Goal: Task Accomplishment & Management: Use online tool/utility

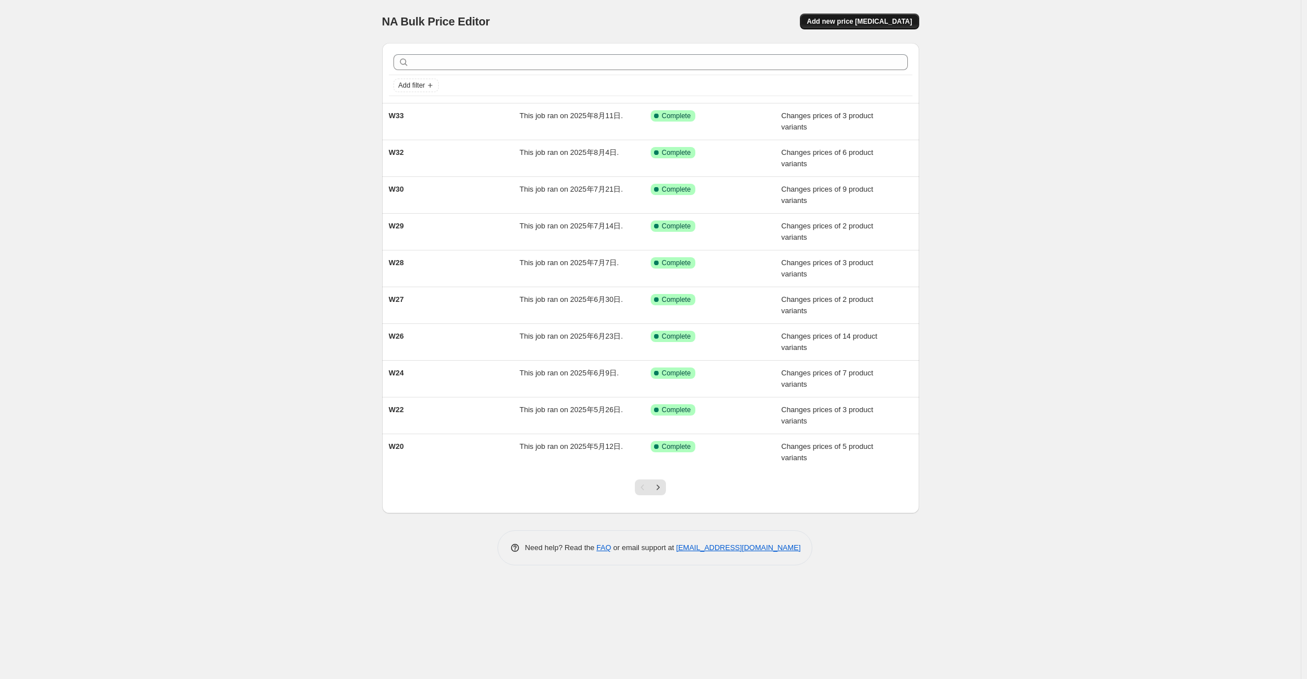
click at [871, 21] on span "Add new price change job" at bounding box center [859, 21] width 105 height 9
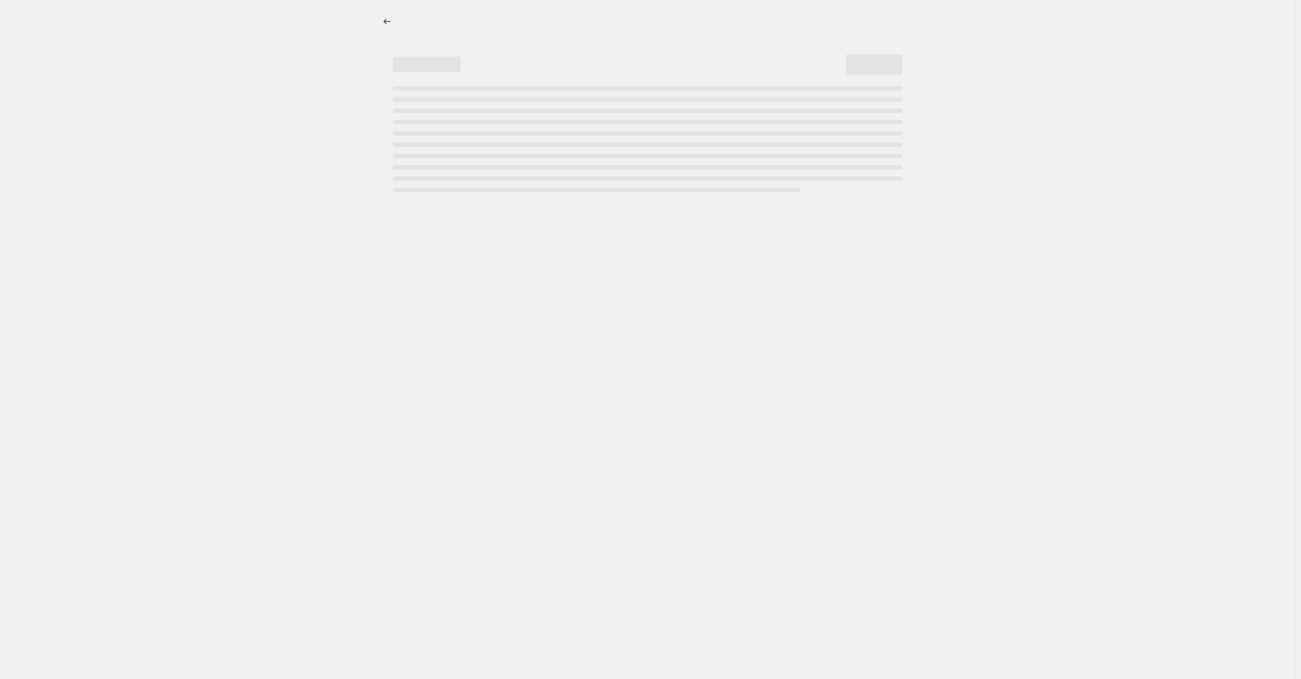
select select "percentage"
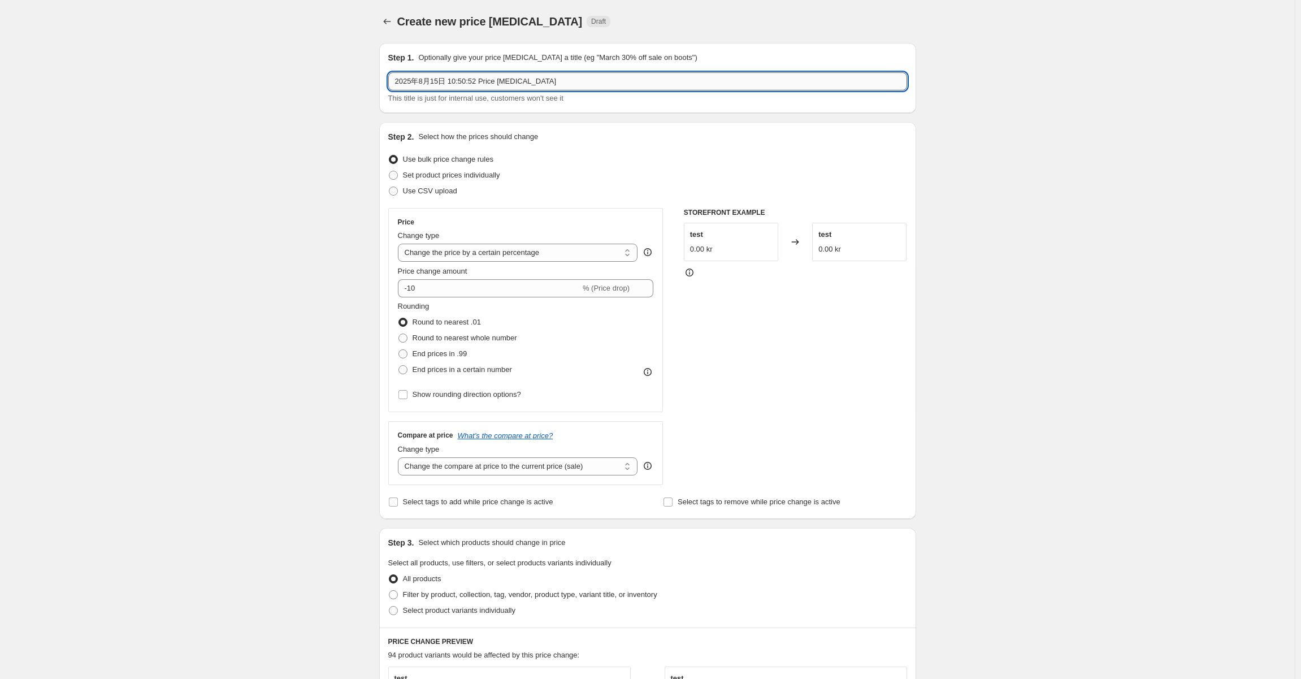
drag, startPoint x: 573, startPoint y: 81, endPoint x: 592, endPoint y: 85, distance: 19.7
click at [573, 81] on input "2025年8月15日 10:50:52 Price change job" at bounding box center [647, 81] width 519 height 18
drag, startPoint x: 628, startPoint y: 84, endPoint x: 318, endPoint y: 80, distance: 310.4
click at [304, 81] on div "Create new price change job. This page is ready Create new price change job Dra…" at bounding box center [647, 557] width 1295 height 1115
type input "W34"
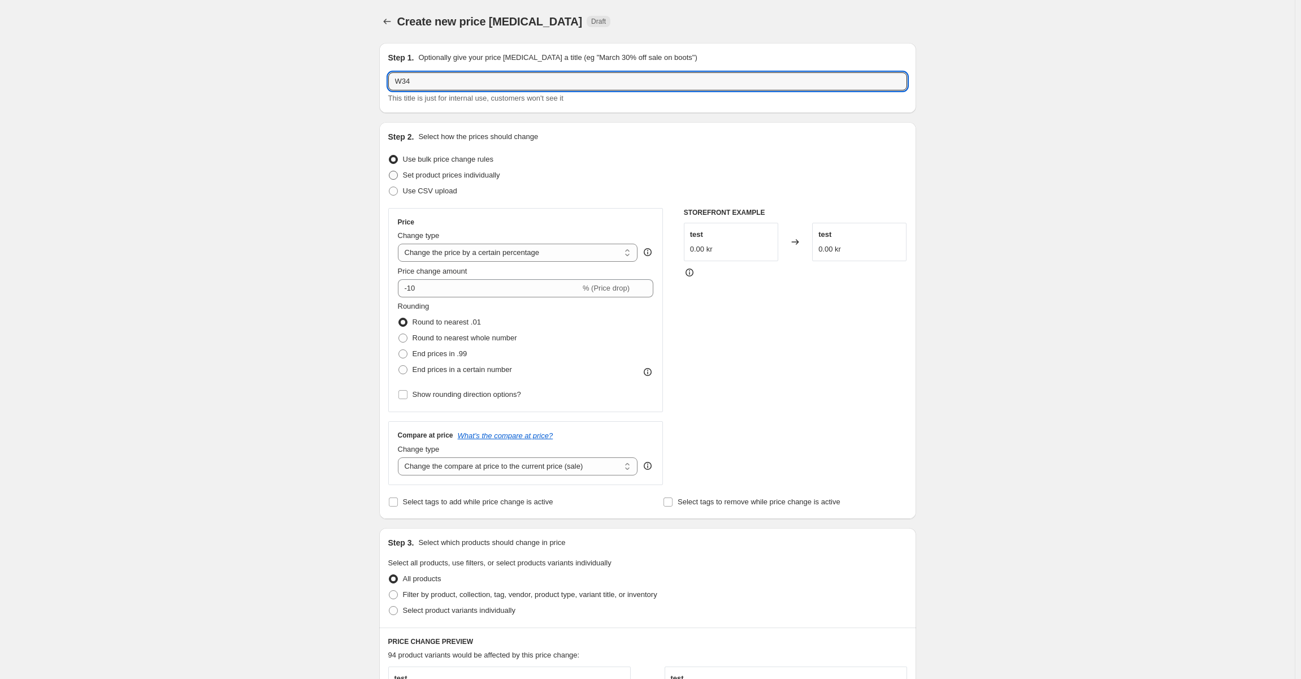
drag, startPoint x: 376, startPoint y: 170, endPoint x: 396, endPoint y: 172, distance: 20.0
click at [376, 170] on div "Step 1. Optionally give your price change job a title (eg "March 30% off sale o…" at bounding box center [643, 540] width 546 height 1012
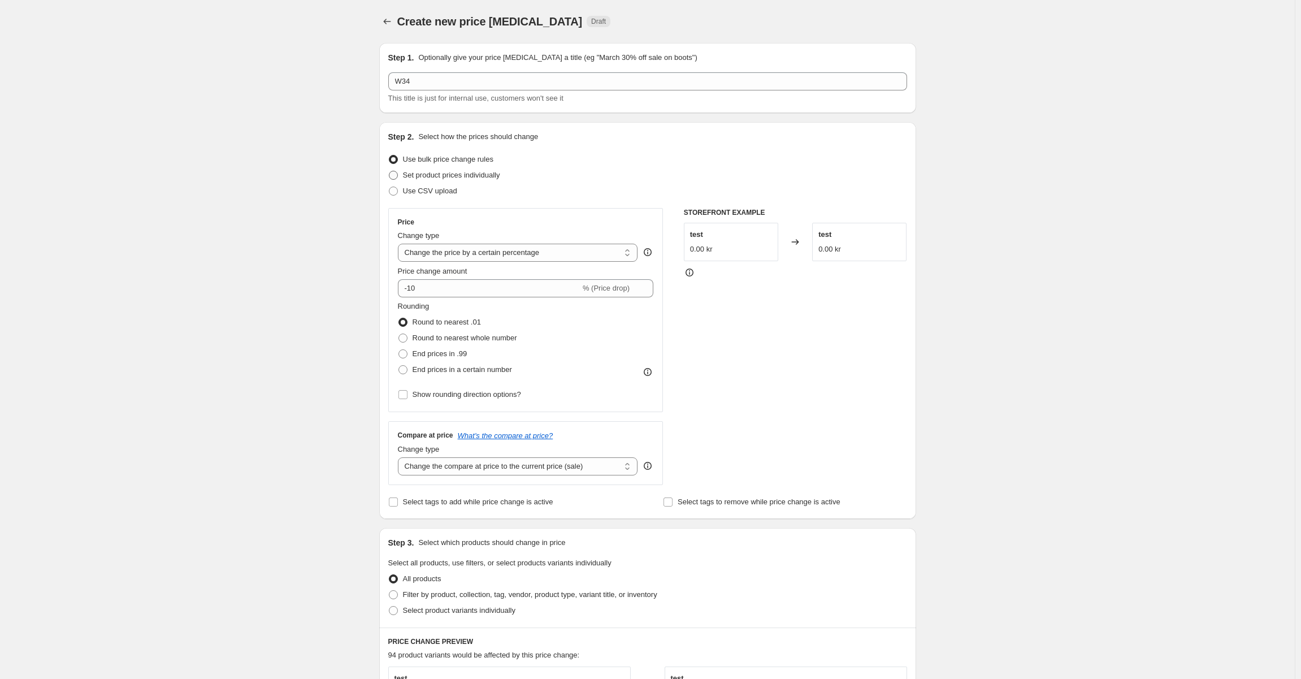
click at [449, 176] on span "Set product prices individually" at bounding box center [451, 175] width 97 height 8
click at [390, 171] on input "Set product prices individually" at bounding box center [389, 171] width 1 height 1
radio input "true"
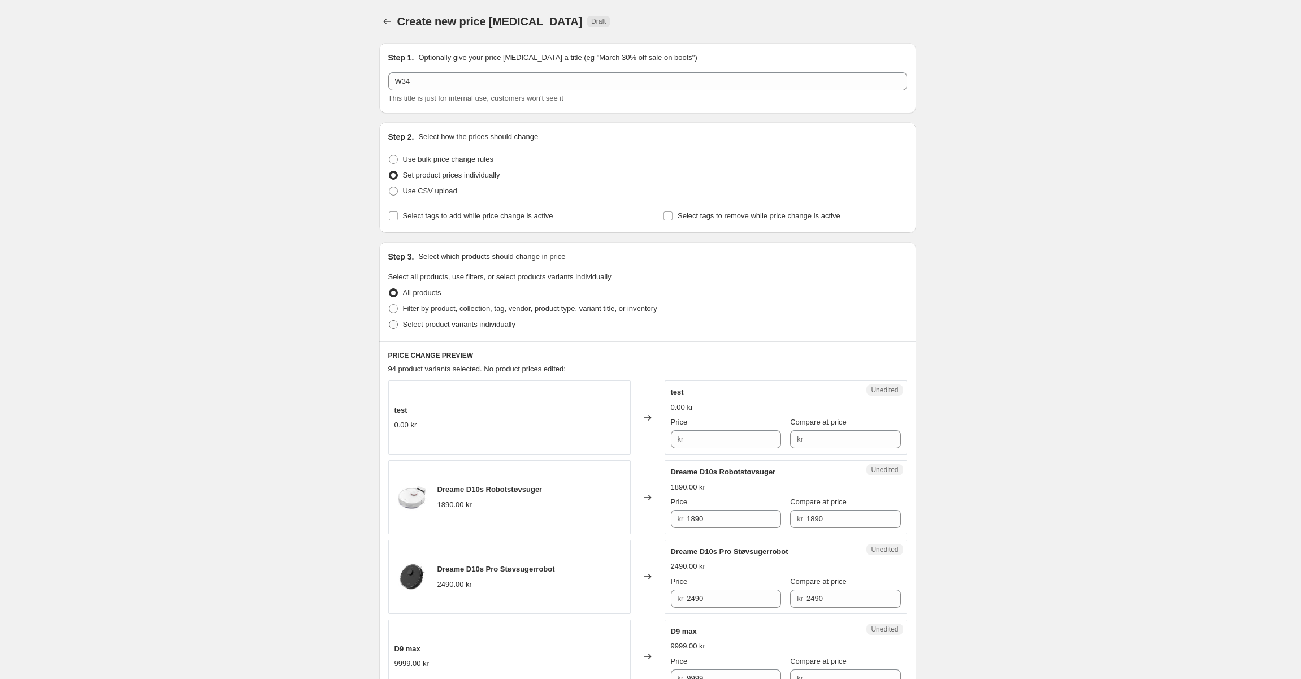
click at [468, 323] on span "Select product variants individually" at bounding box center [459, 324] width 113 height 8
click at [390, 321] on input "Select product variants individually" at bounding box center [389, 320] width 1 height 1
radio input "true"
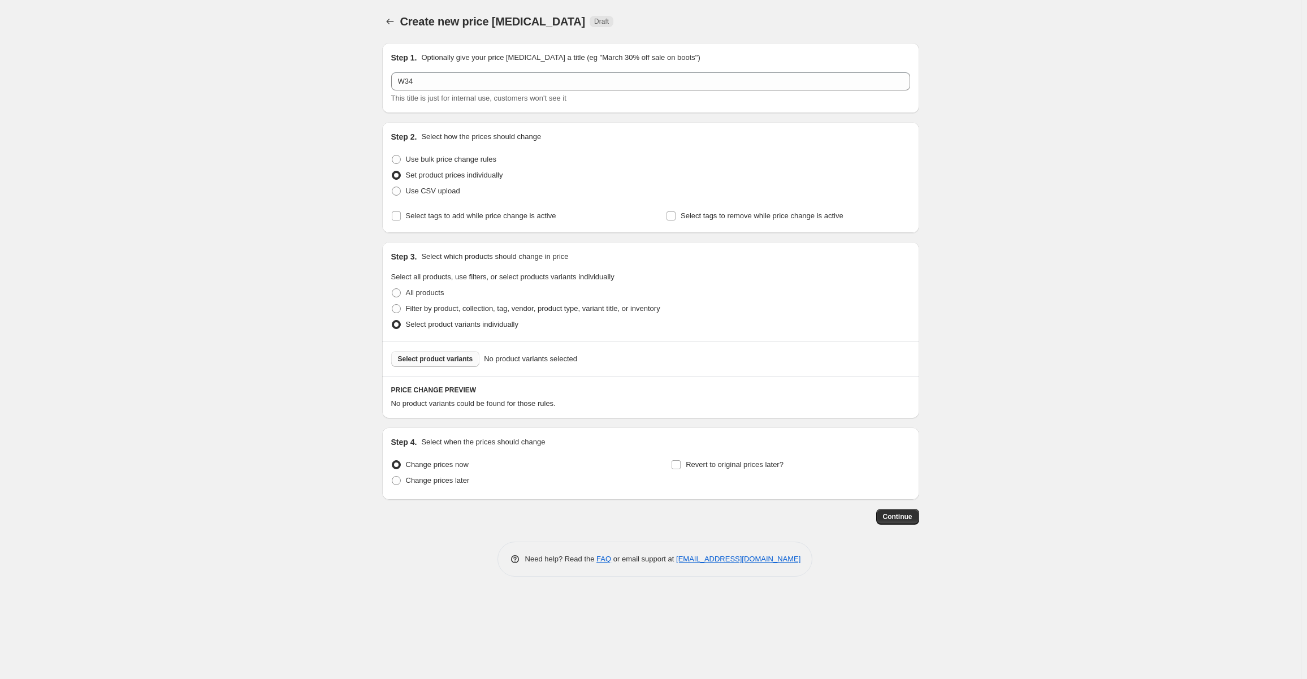
click at [459, 356] on span "Select product variants" at bounding box center [435, 358] width 75 height 9
click at [412, 362] on span "Select product variants" at bounding box center [435, 358] width 75 height 9
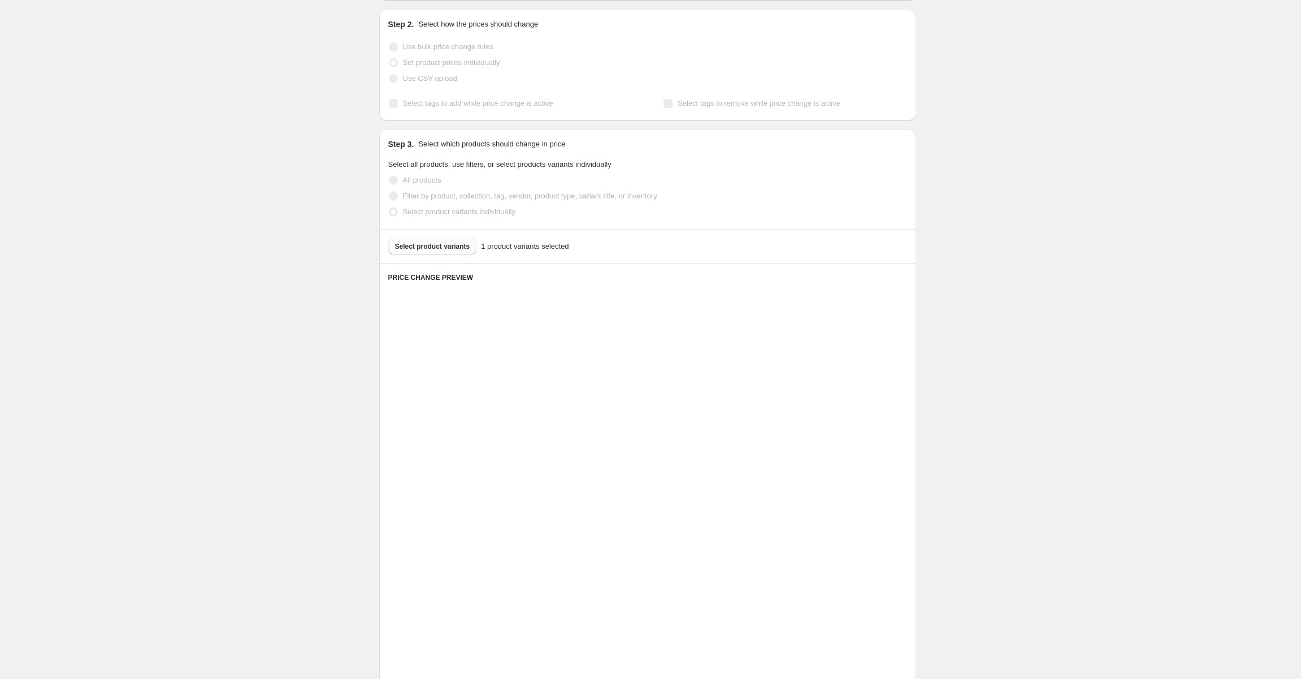
scroll to position [19, 0]
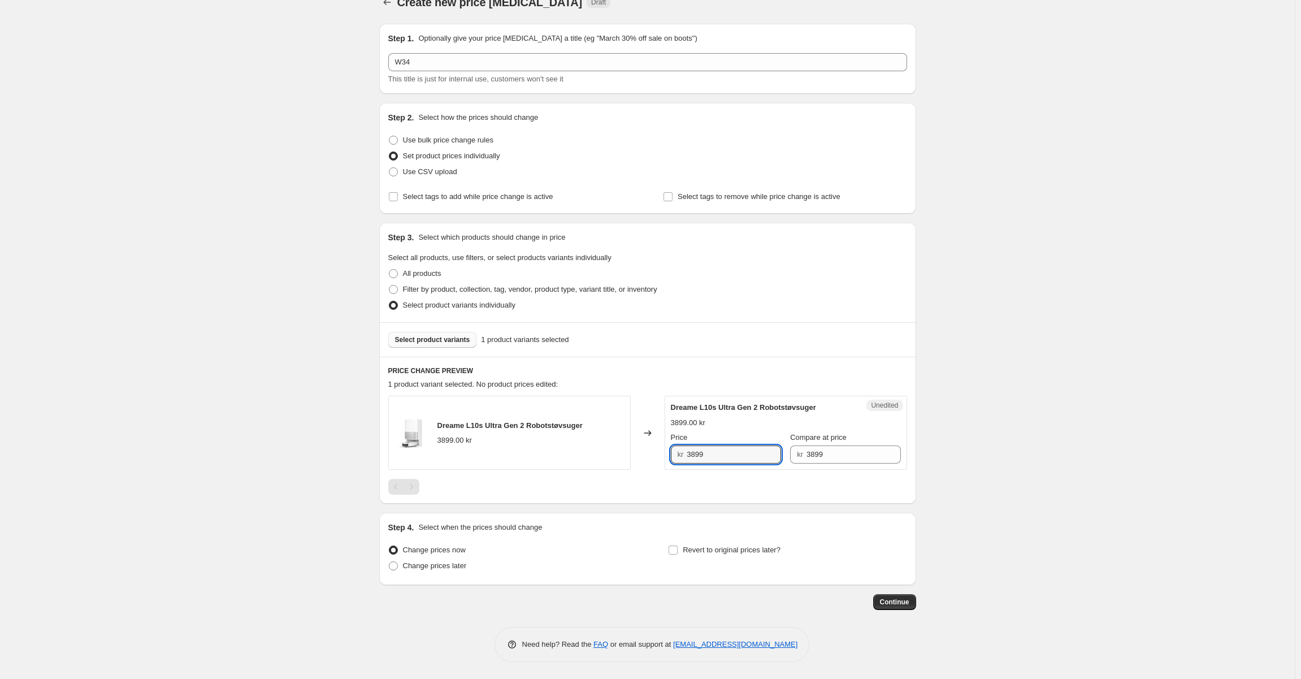
drag, startPoint x: 698, startPoint y: 454, endPoint x: 688, endPoint y: 455, distance: 10.2
click at [688, 455] on div "kr 3899" at bounding box center [726, 455] width 110 height 18
type input "2"
type input "3299"
click at [705, 360] on div "PRICE CHANGE PREVIEW 1 product variant selected. No product prices edited: Drea…" at bounding box center [647, 430] width 537 height 147
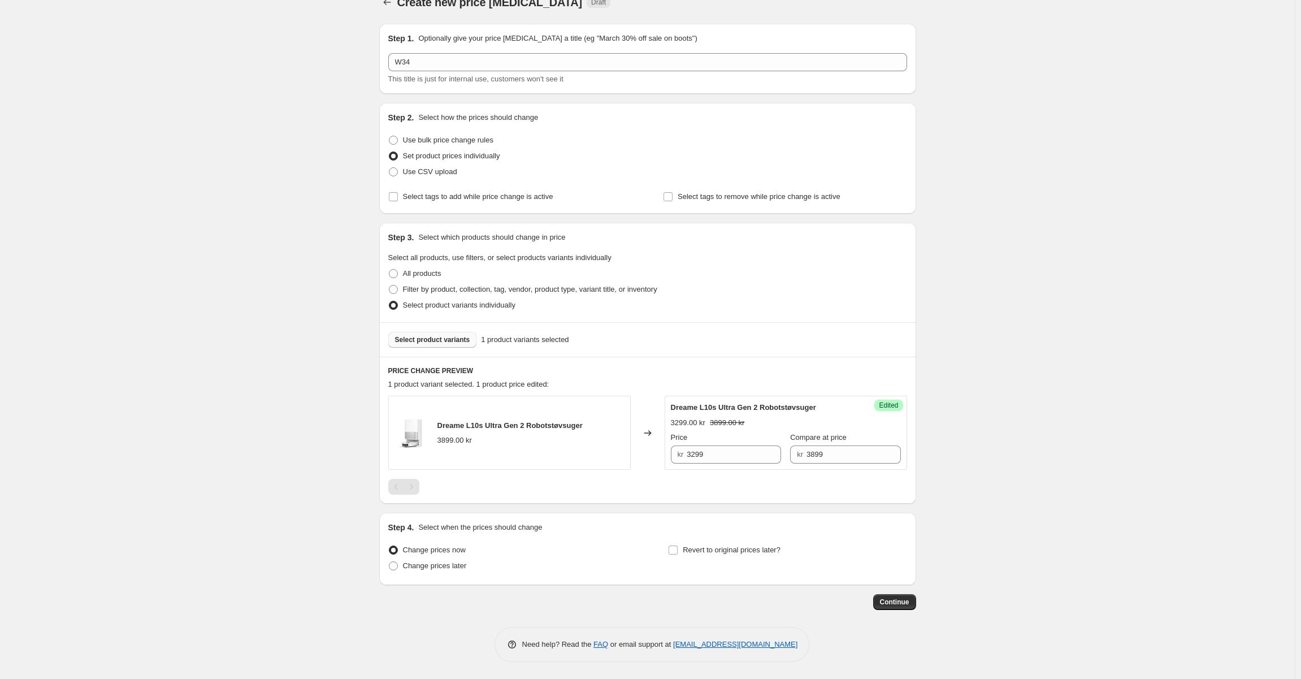
click at [445, 339] on span "Select product variants" at bounding box center [432, 339] width 75 height 9
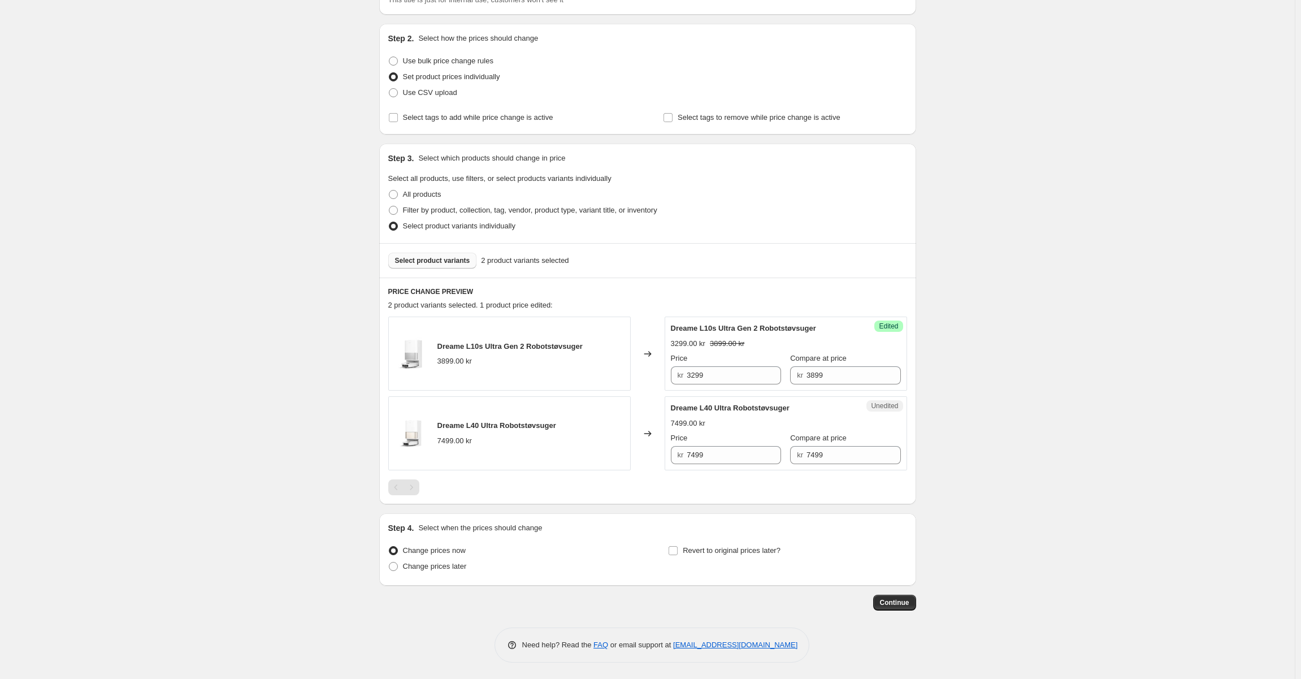
scroll to position [99, 0]
drag, startPoint x: 695, startPoint y: 457, endPoint x: 676, endPoint y: 455, distance: 19.4
click at [676, 455] on div "kr 7499" at bounding box center [726, 455] width 110 height 18
drag, startPoint x: 708, startPoint y: 454, endPoint x: 669, endPoint y: 451, distance: 39.7
click at [669, 451] on div "Unedited Dreame L40 Ultra Robotstøvsuger 7499.00 kr Price kr 7499 Compare at pr…" at bounding box center [786, 433] width 243 height 74
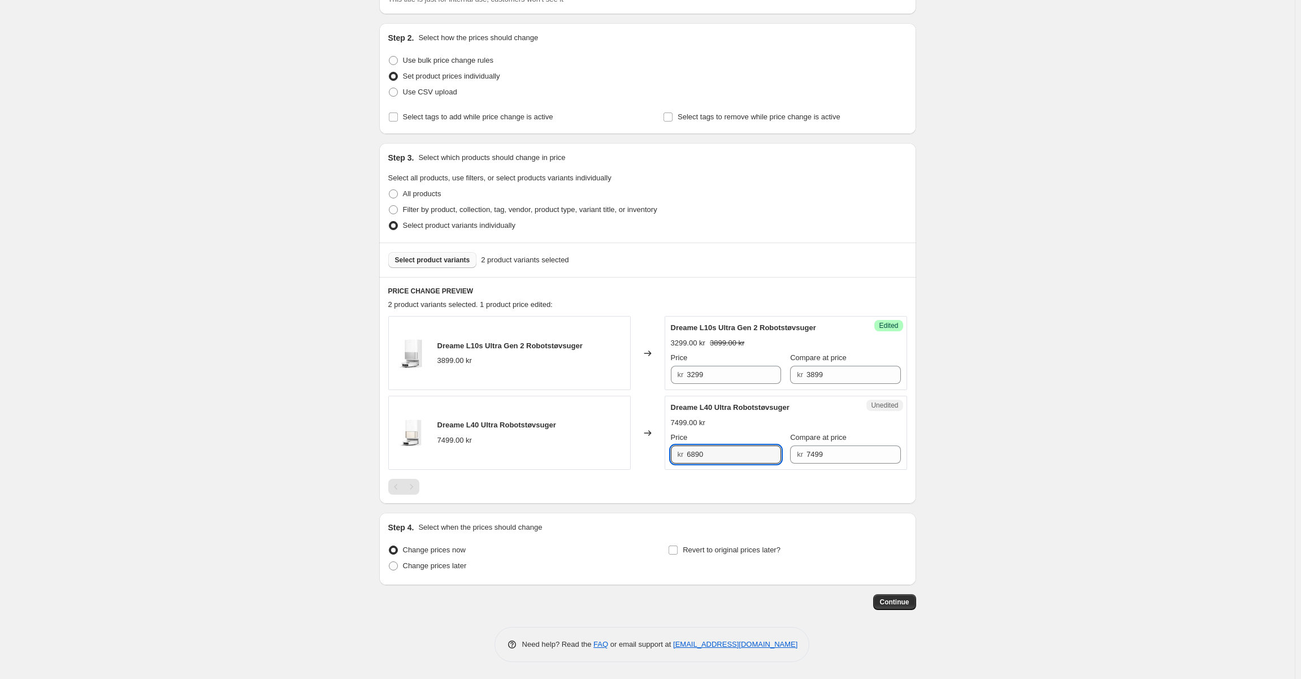
type input "6890"
click at [718, 479] on div at bounding box center [647, 487] width 519 height 16
click at [464, 559] on label "Change prices later" at bounding box center [427, 566] width 79 height 16
click at [390, 561] on input "Change prices later" at bounding box center [389, 561] width 1 height 1
radio input "true"
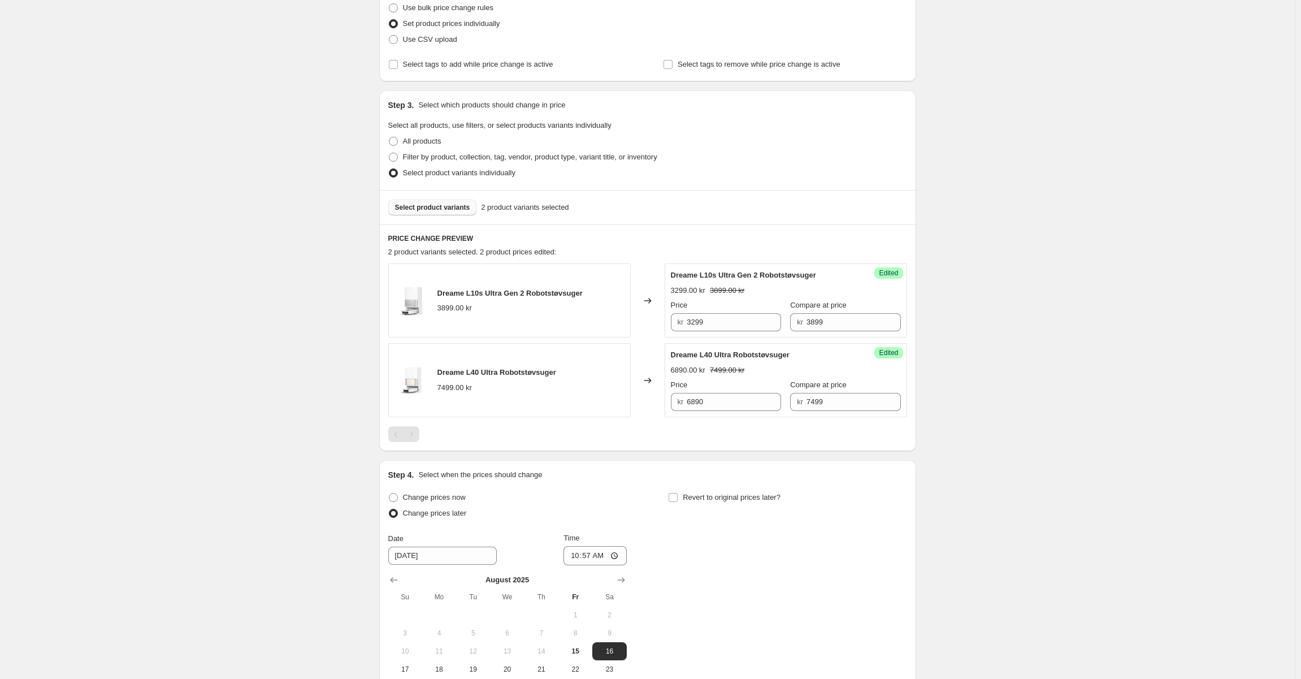
scroll to position [310, 0]
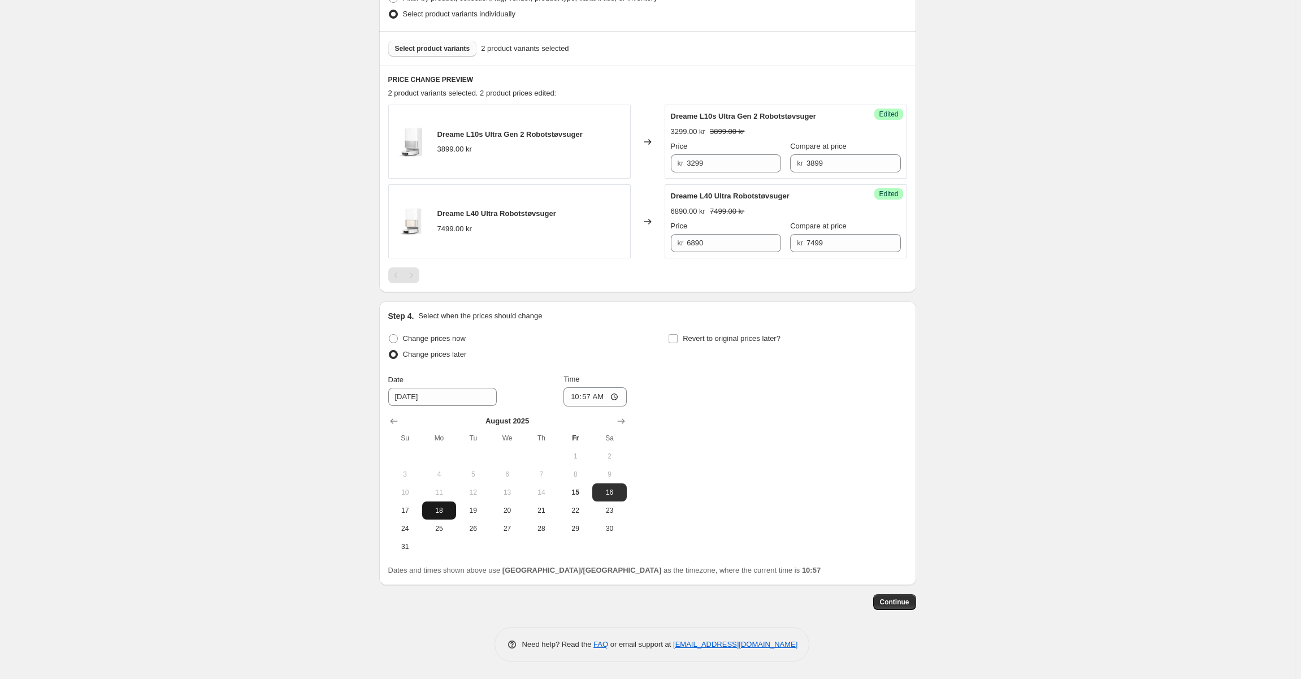
click at [437, 510] on span "18" at bounding box center [439, 510] width 25 height 9
type input "8/18/2025"
click at [595, 395] on input "10:57" at bounding box center [595, 396] width 63 height 19
type input "07:00"
click at [707, 390] on div "Change prices now Change prices later Date 8/18/2025 Time 07:00 August 2025 Su …" at bounding box center [647, 443] width 519 height 225
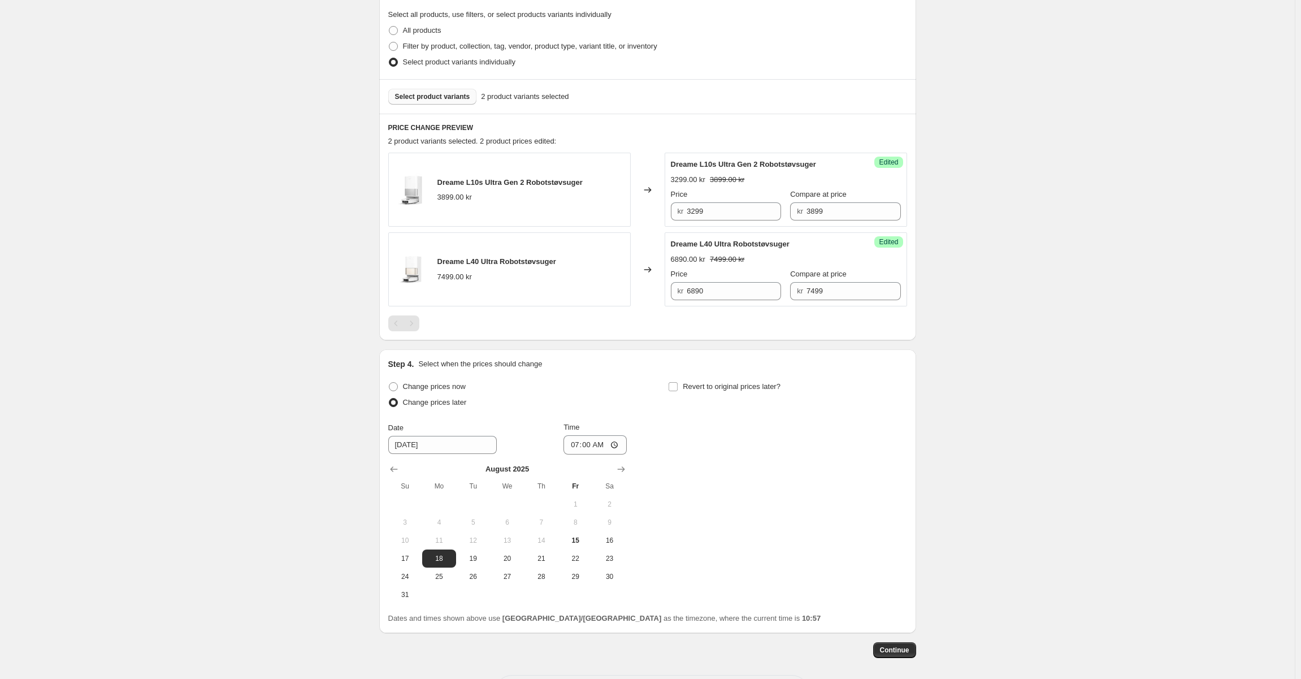
scroll to position [197, 0]
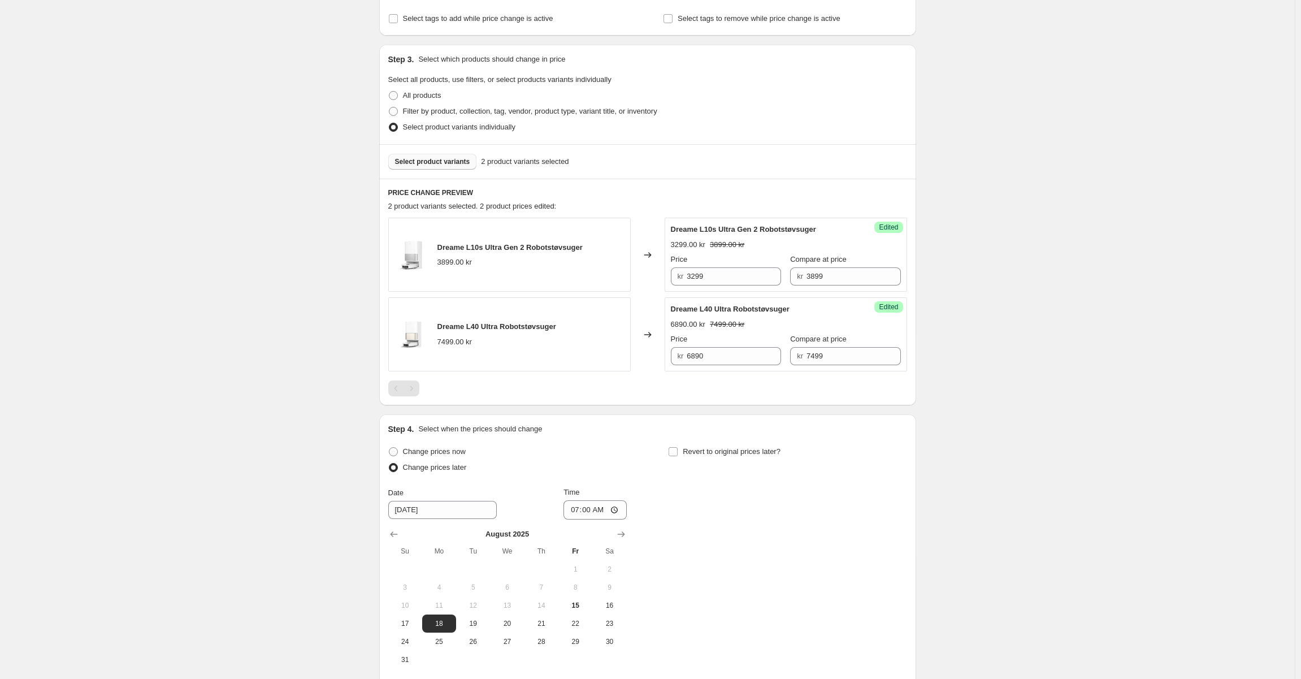
click at [452, 160] on span "Select product variants" at bounding box center [432, 161] width 75 height 9
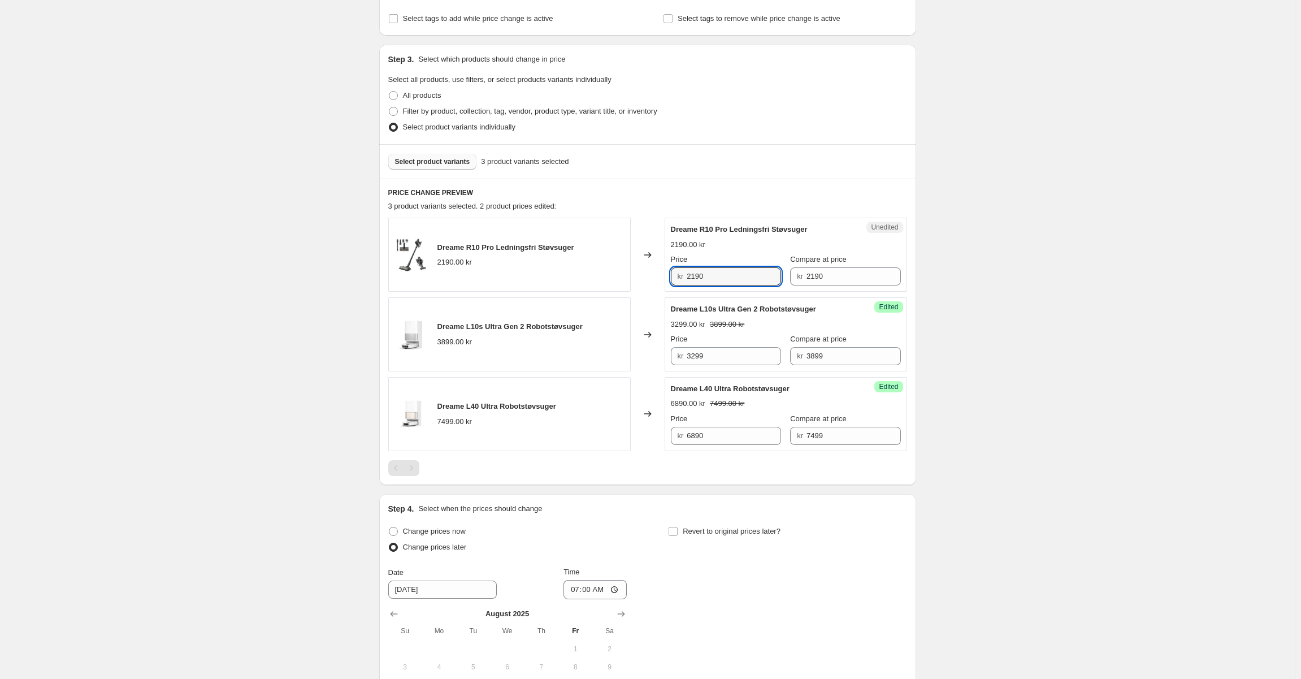
drag, startPoint x: 708, startPoint y: 279, endPoint x: 644, endPoint y: 275, distance: 64.6
click at [644, 275] on div "Dreame R10 Pro Ledningsfri Støvsuger 2190.00 kr Changed to Unedited Dreame R10 …" at bounding box center [647, 255] width 519 height 74
type input "1790"
drag, startPoint x: 1027, startPoint y: 278, endPoint x: 991, endPoint y: 279, distance: 35.6
click at [1027, 278] on div "Create new price change job. This page is ready Create new price change job Dra…" at bounding box center [647, 337] width 1295 height 1069
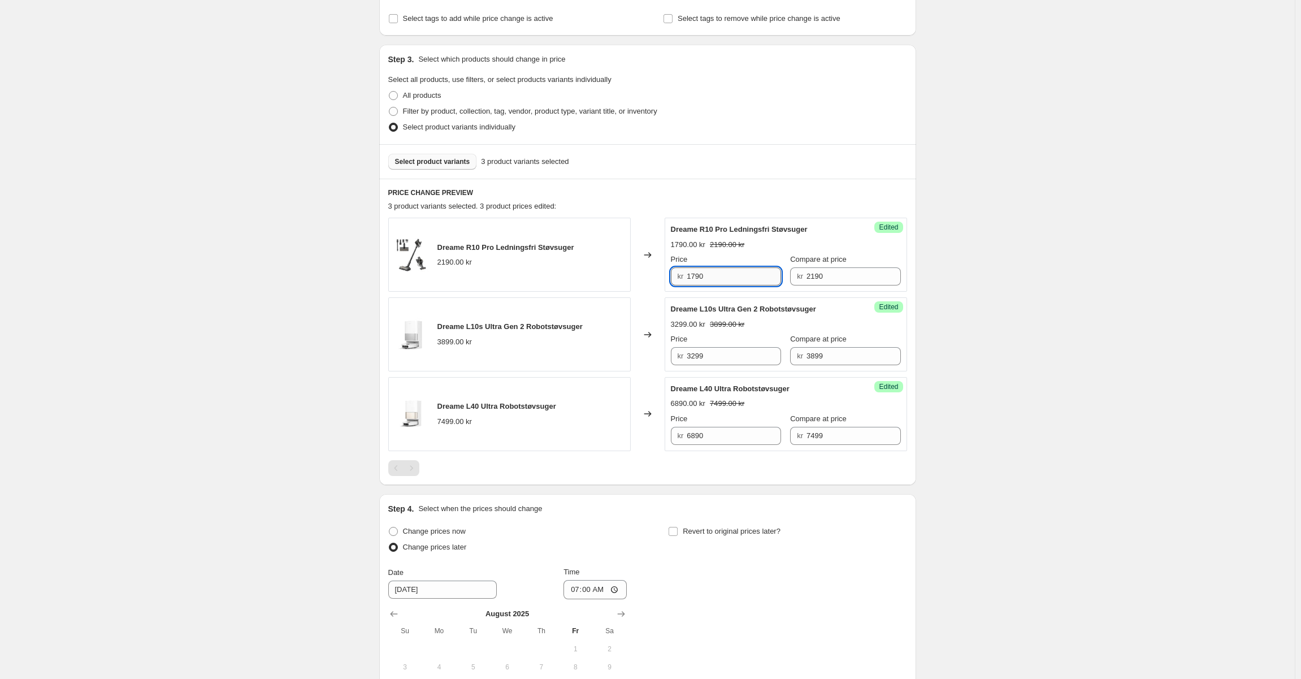
click at [696, 278] on input "1790" at bounding box center [734, 276] width 94 height 18
click at [720, 245] on strike "2190.00 kr" at bounding box center [727, 244] width 34 height 11
click at [447, 158] on span "Select product variants" at bounding box center [432, 161] width 75 height 9
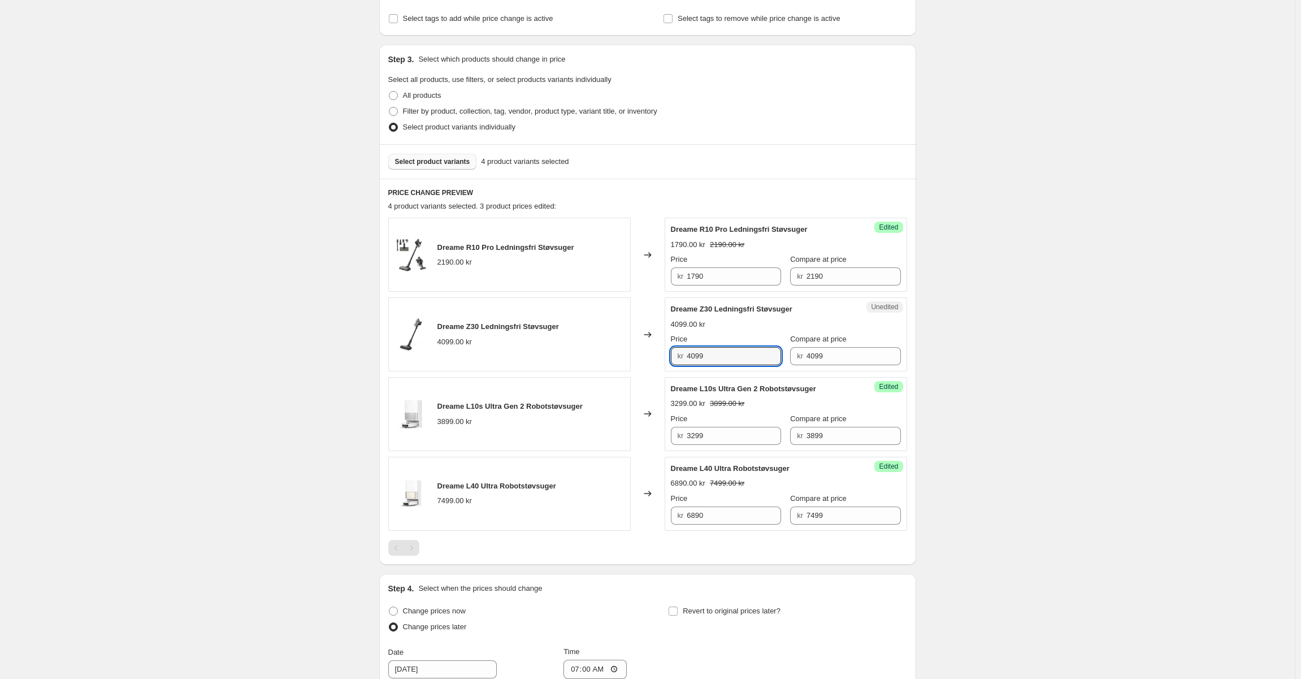
drag, startPoint x: 706, startPoint y: 356, endPoint x: 612, endPoint y: 356, distance: 93.3
click at [612, 356] on div "Dreame Z30 Ledningsfri Støvsuger 4099.00 kr Changed to Unedited Dreame Z30 Ledn…" at bounding box center [647, 334] width 519 height 74
type input "3690"
click at [646, 327] on div "Changed to" at bounding box center [648, 334] width 34 height 74
click at [430, 162] on span "Select product variants" at bounding box center [432, 161] width 75 height 9
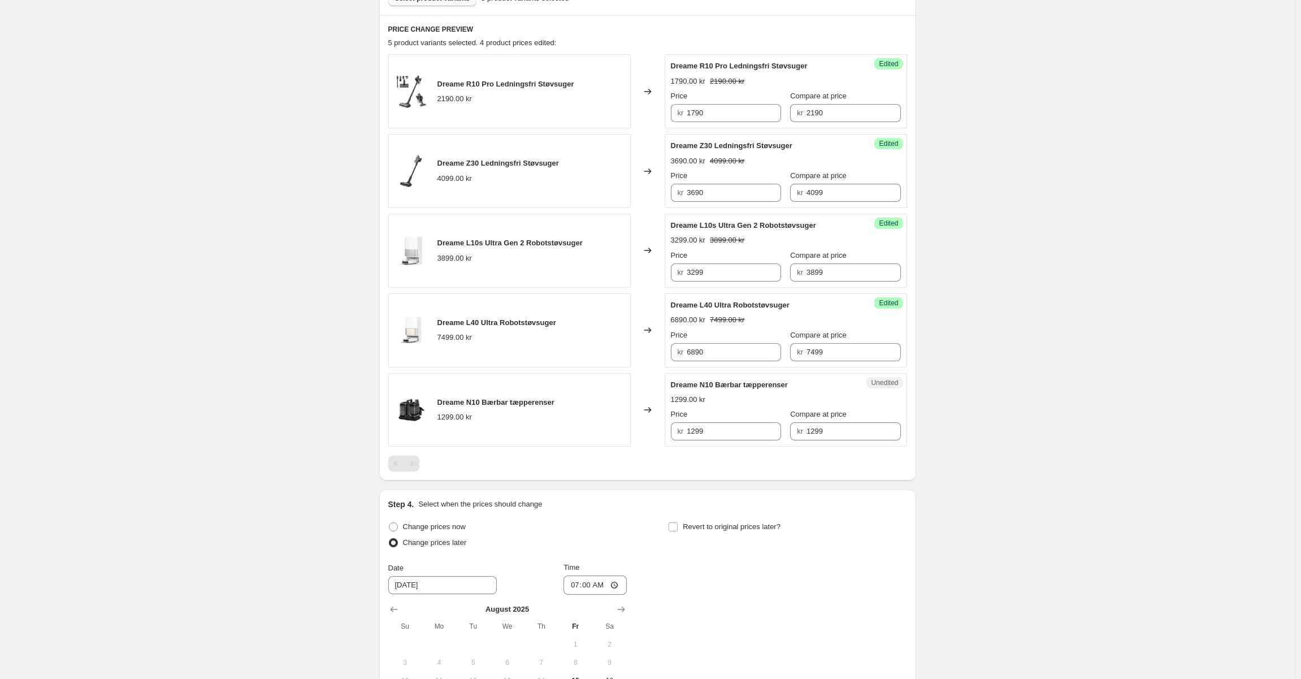
scroll to position [367, 0]
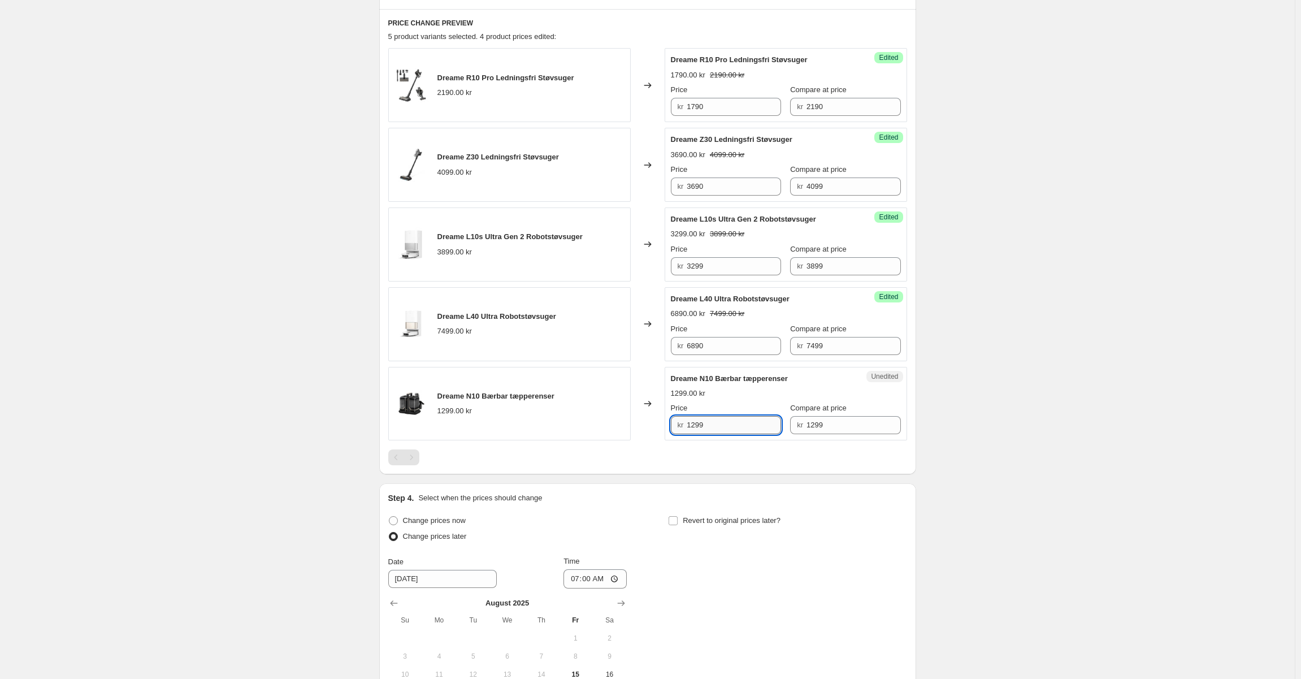
click at [698, 426] on input "1299" at bounding box center [734, 425] width 94 height 18
type input "999"
click at [763, 446] on div "Dreame R10 Pro Ledningsfri Støvsuger 2190.00 kr Changed to Success Edited Dream…" at bounding box center [647, 256] width 519 height 417
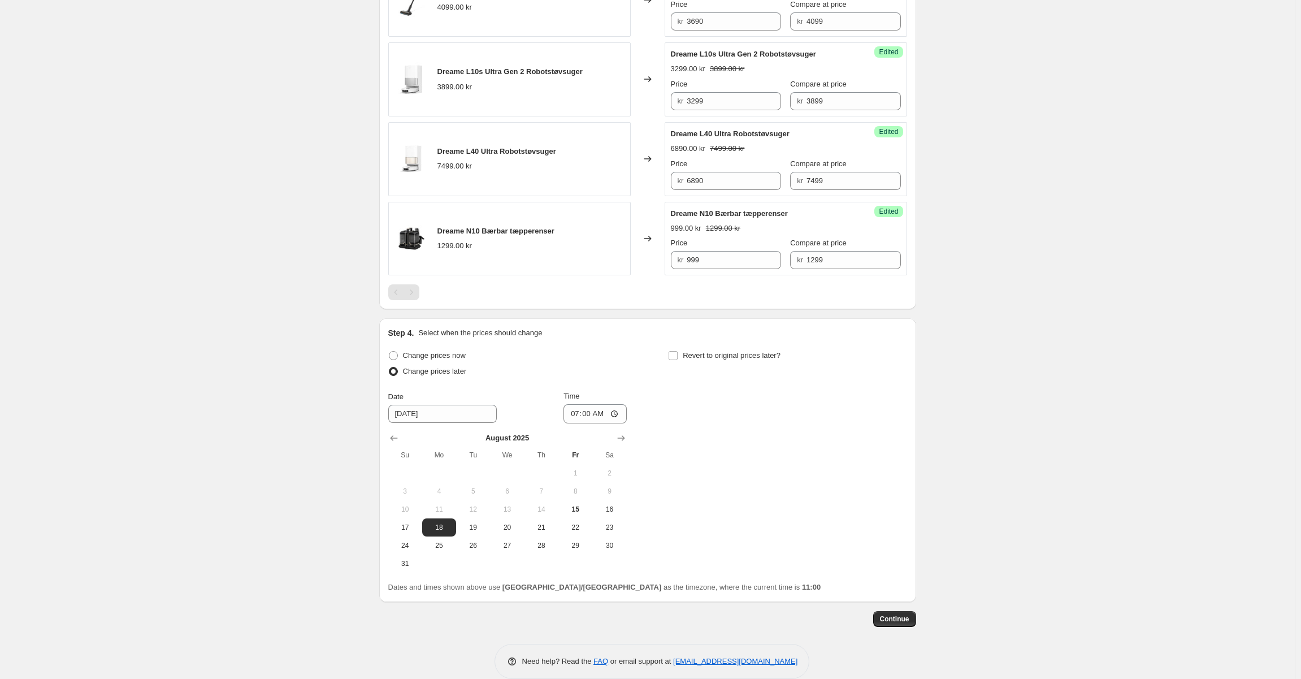
scroll to position [549, 0]
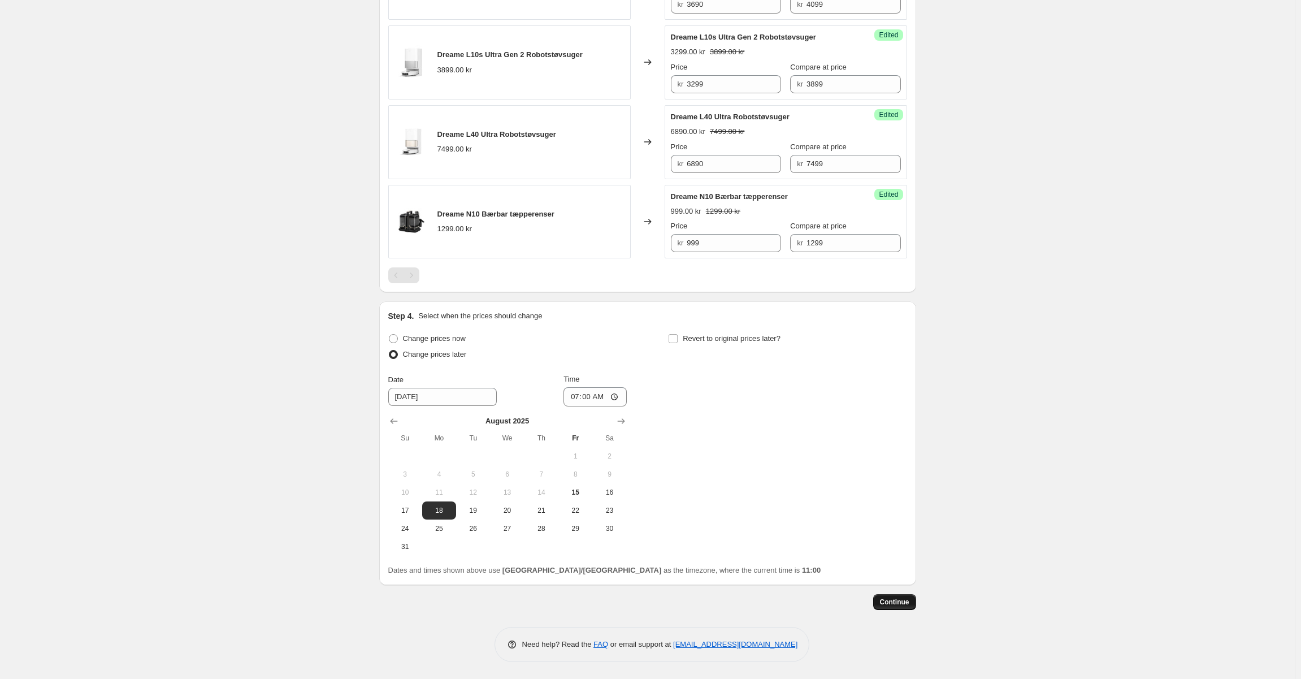
click at [905, 598] on button "Continue" at bounding box center [894, 602] width 43 height 16
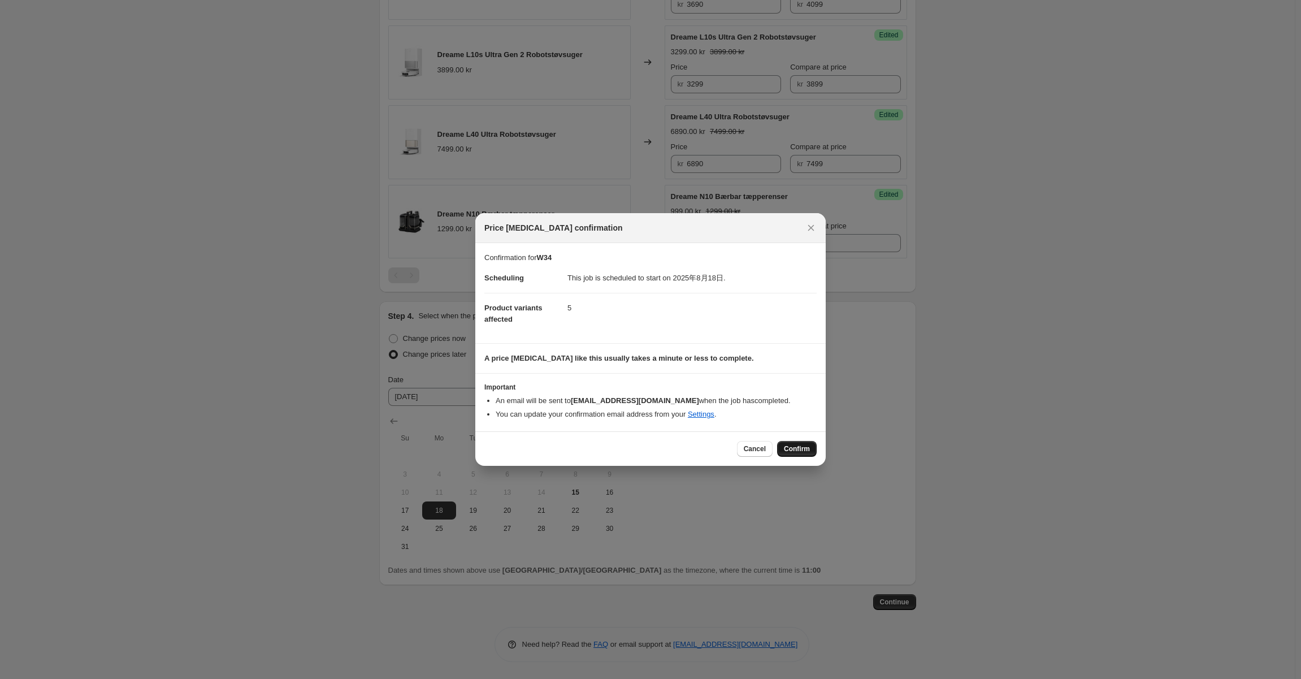
click at [808, 446] on span "Confirm" at bounding box center [797, 448] width 26 height 9
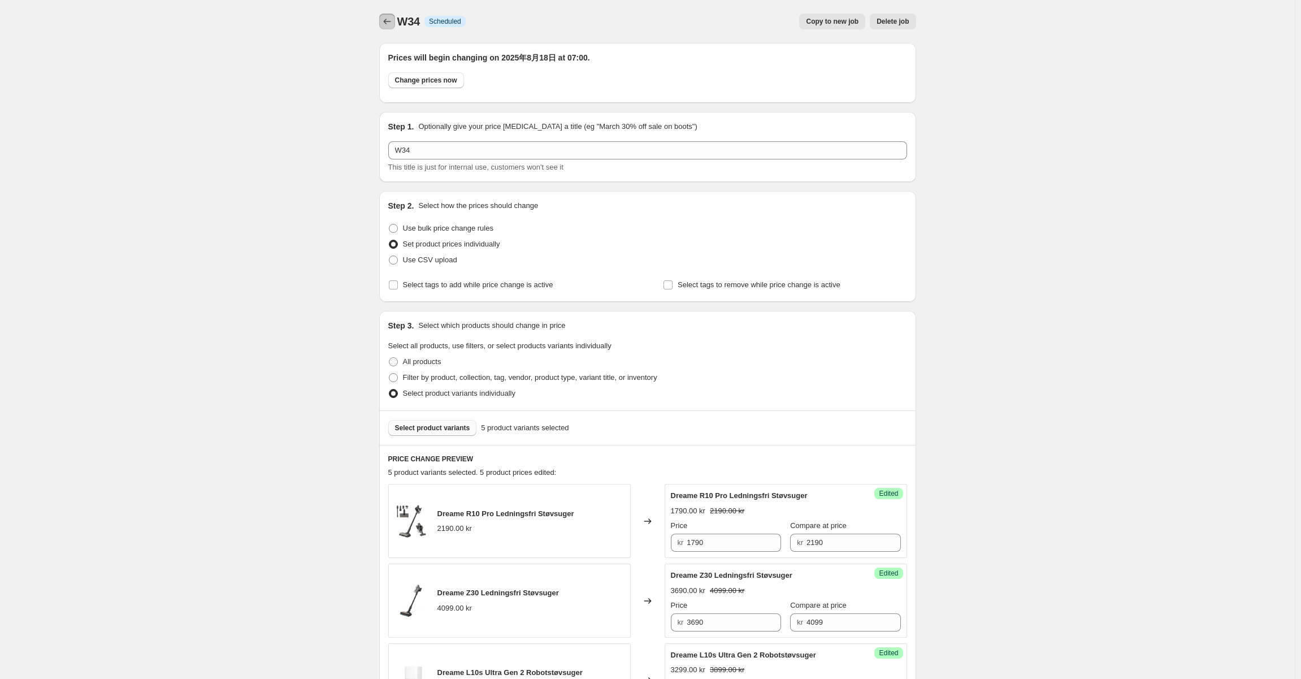
click at [389, 21] on icon "Price change jobs" at bounding box center [387, 21] width 11 height 11
